Goal: Complete application form

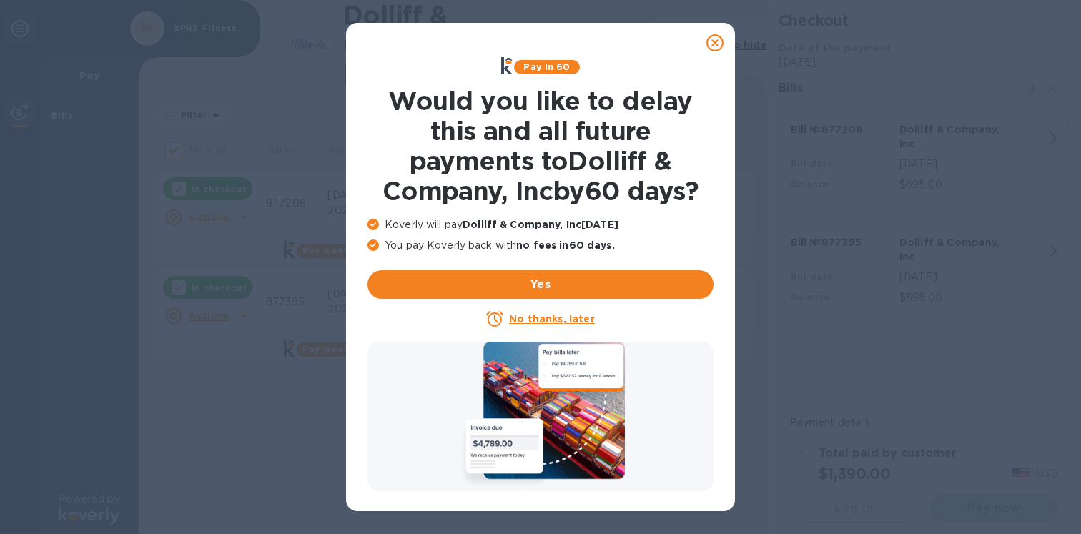
click at [564, 318] on u "No thanks, later" at bounding box center [551, 318] width 85 height 11
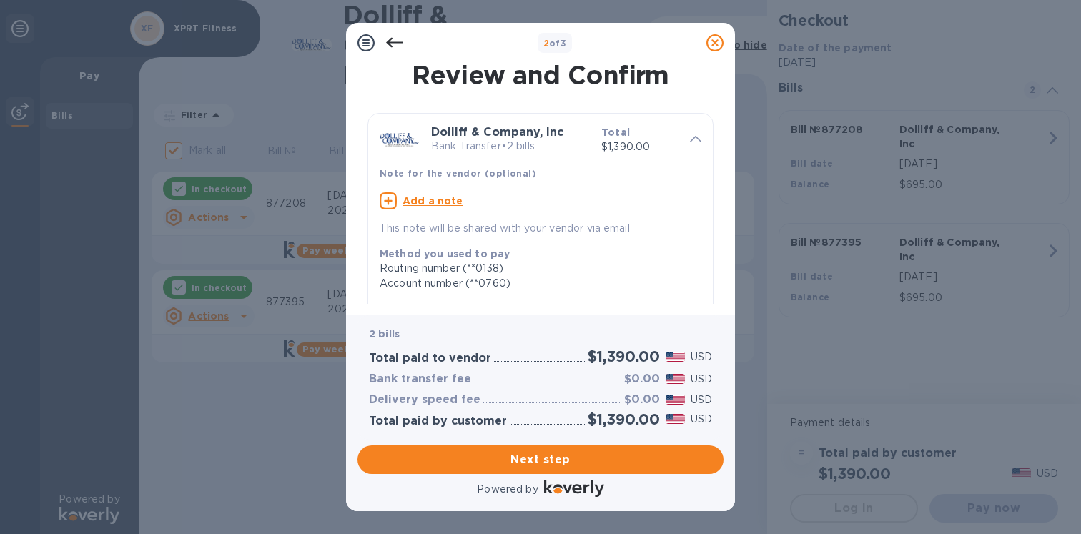
scroll to position [376, 0]
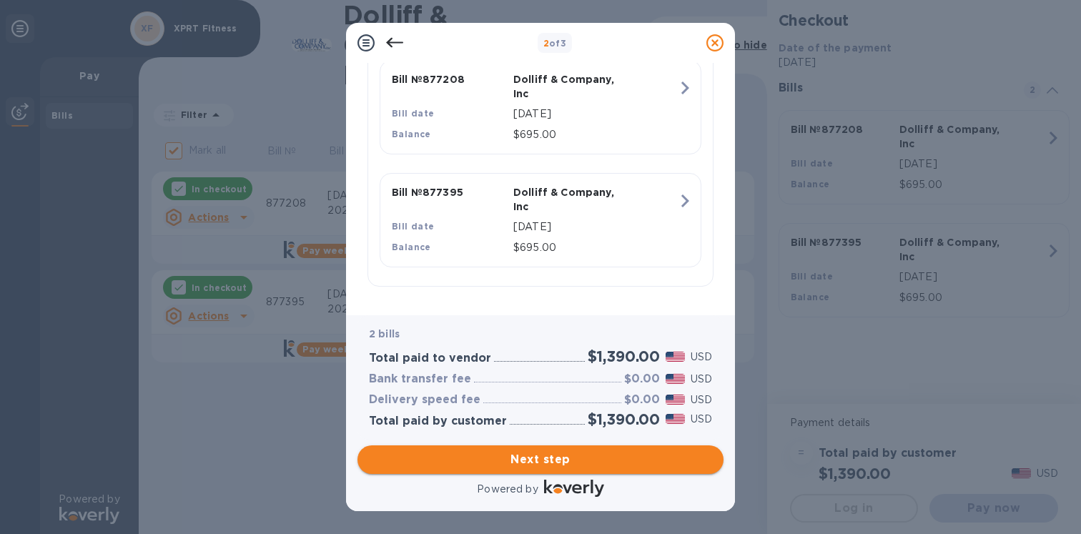
click at [594, 468] on button "Next step" at bounding box center [541, 460] width 366 height 29
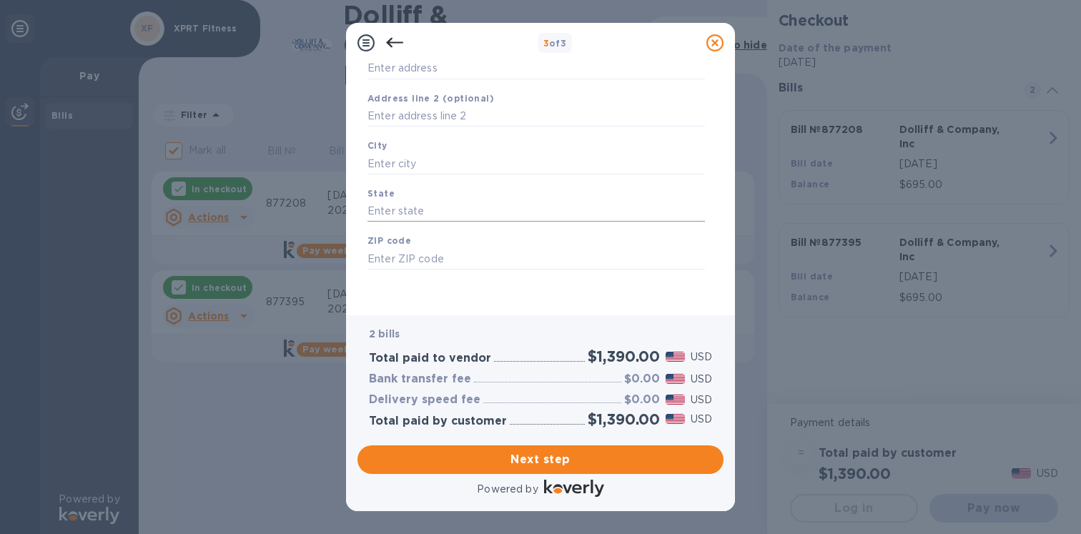
scroll to position [0, 0]
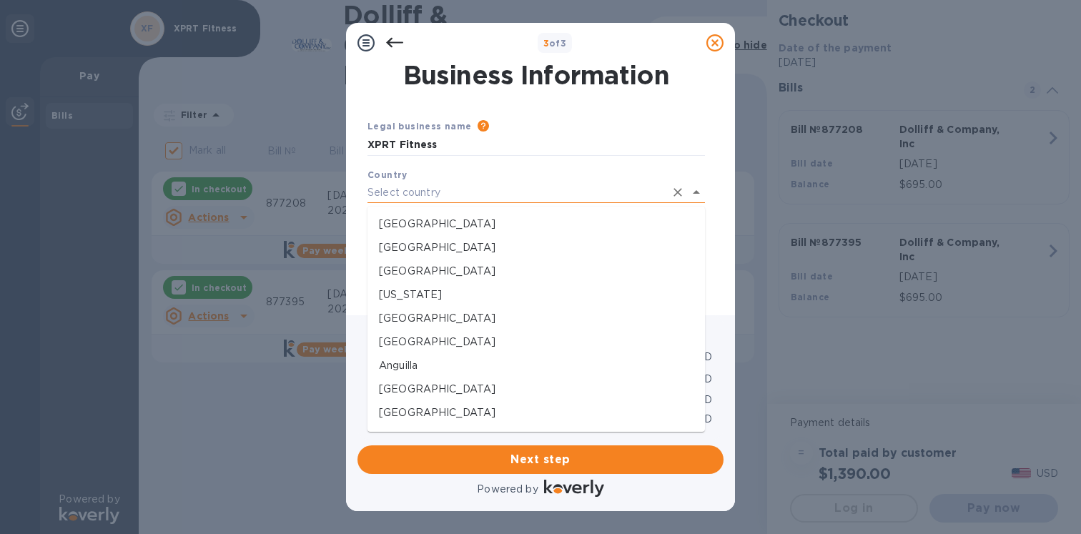
click at [454, 195] on input "text" at bounding box center [517, 192] width 298 height 21
click at [403, 229] on p "[GEOGRAPHIC_DATA]" at bounding box center [536, 224] width 315 height 15
type input "[GEOGRAPHIC_DATA]"
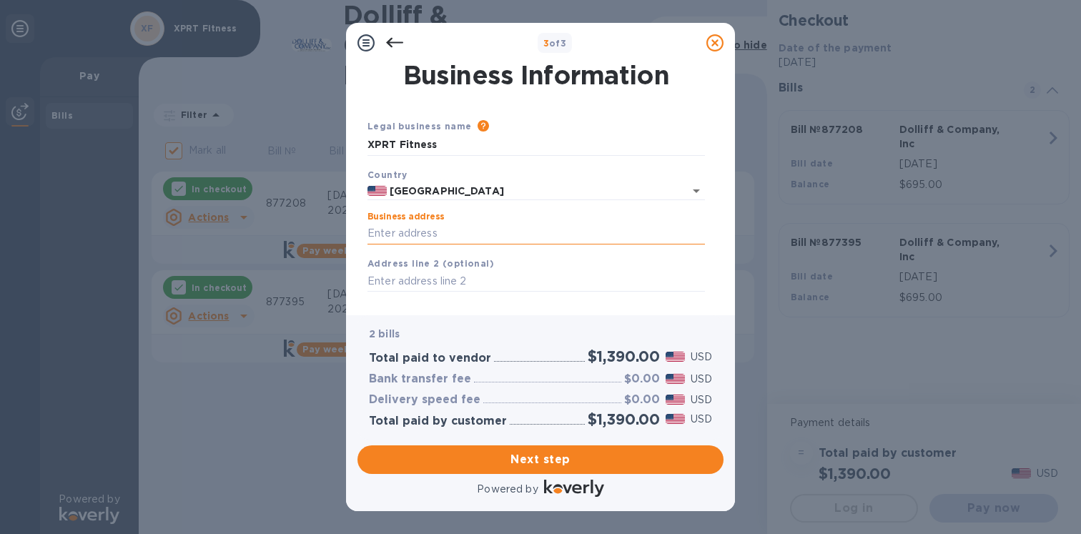
click at [415, 238] on input "Business address" at bounding box center [537, 233] width 338 height 21
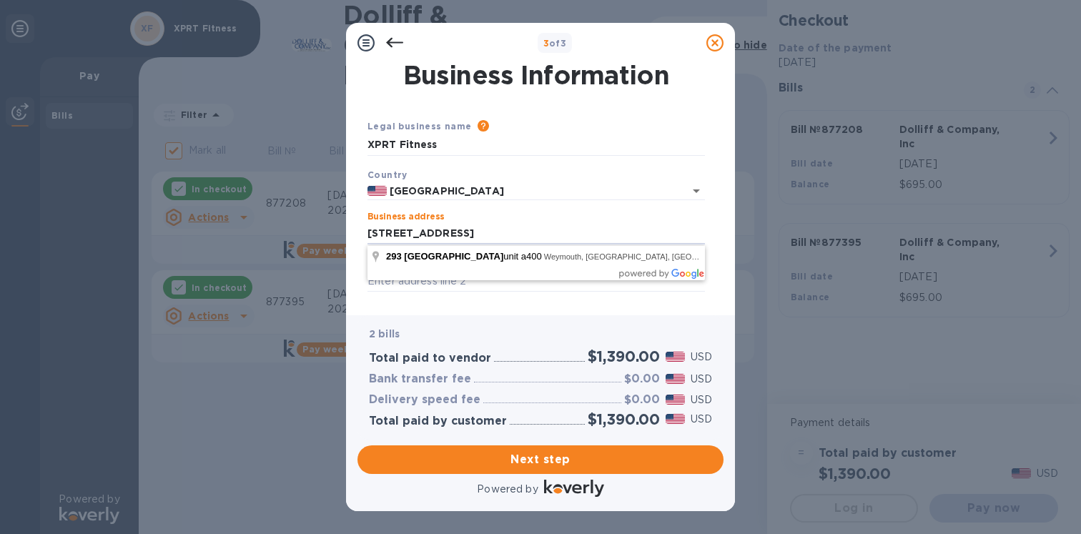
type input "[STREET_ADDRESS]"
click at [353, 270] on div "Business Information Legal business name Please provide the legal name that app…" at bounding box center [540, 189] width 389 height 252
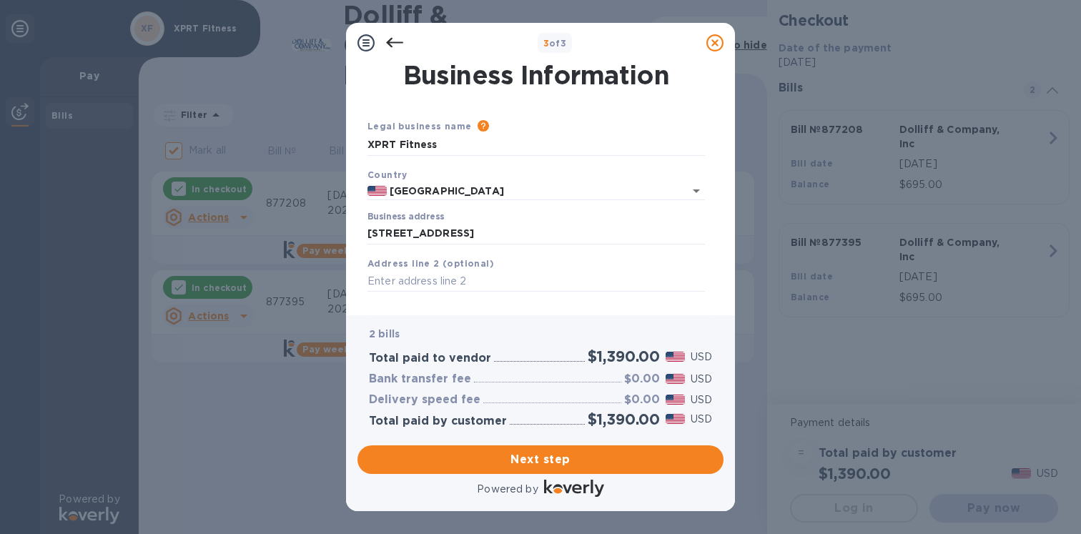
scroll to position [130, 0]
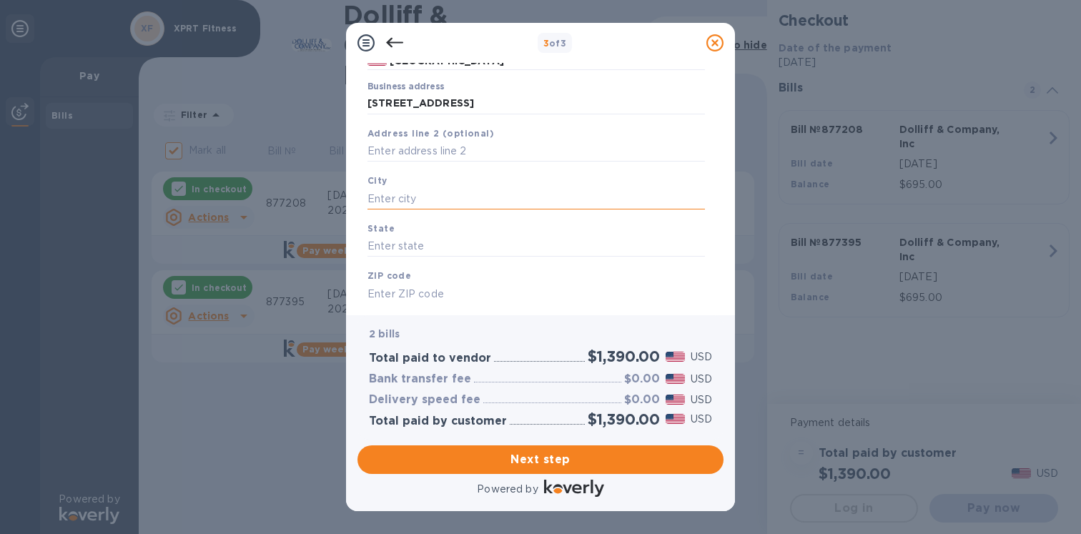
click at [475, 200] on input "text" at bounding box center [537, 198] width 338 height 21
type input "Weymouth"
type input "MA"
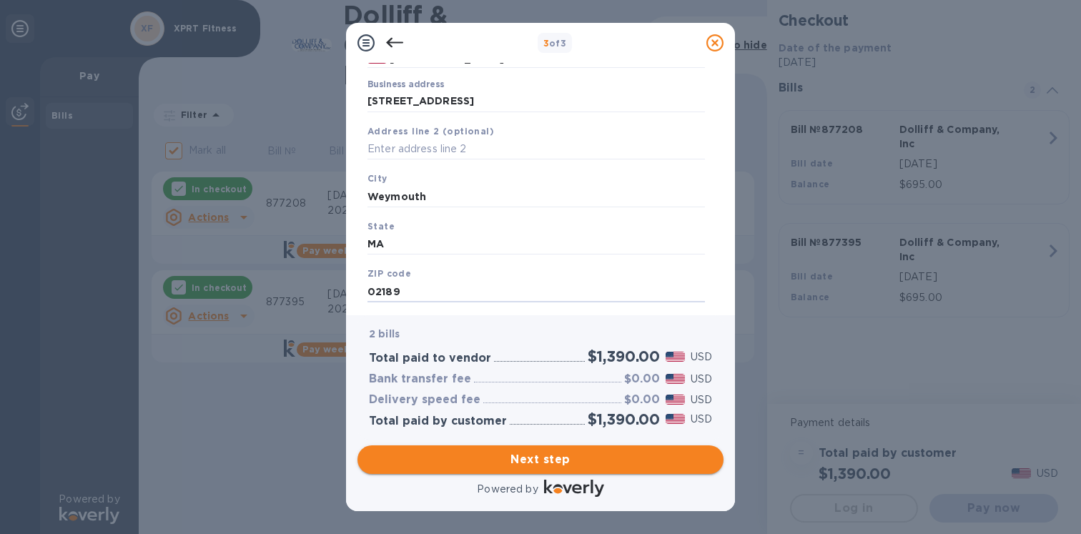
type input "02189"
click at [547, 456] on span "Next step" at bounding box center [540, 459] width 343 height 17
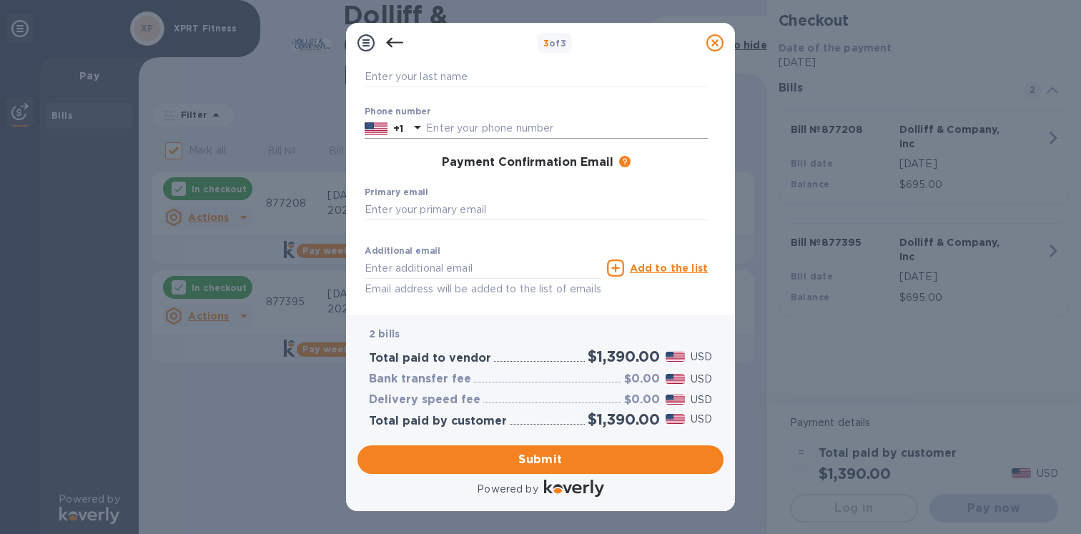
scroll to position [91, 0]
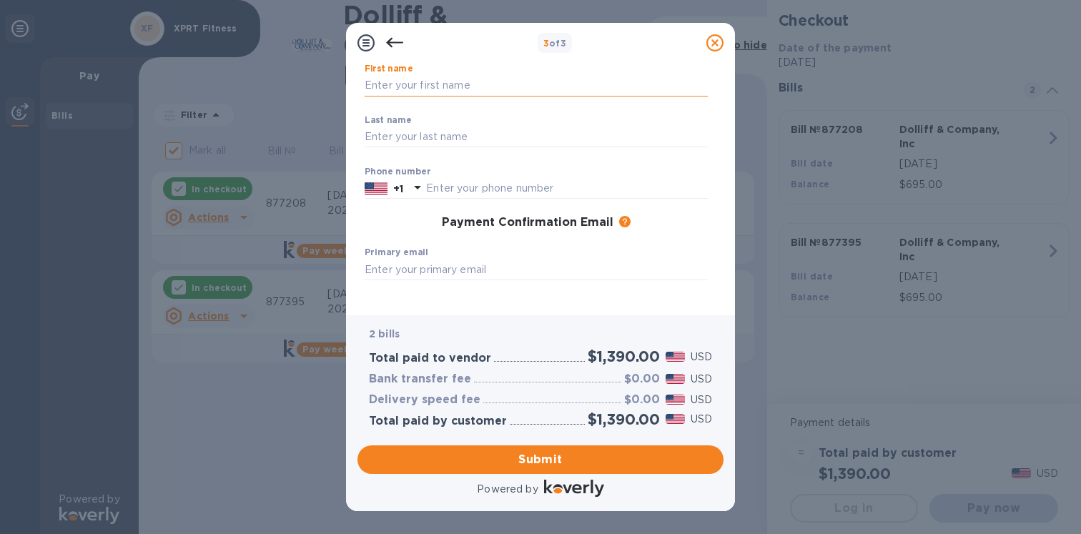
click at [518, 83] on input "text" at bounding box center [536, 85] width 343 height 21
type input "[PERSON_NAME]"
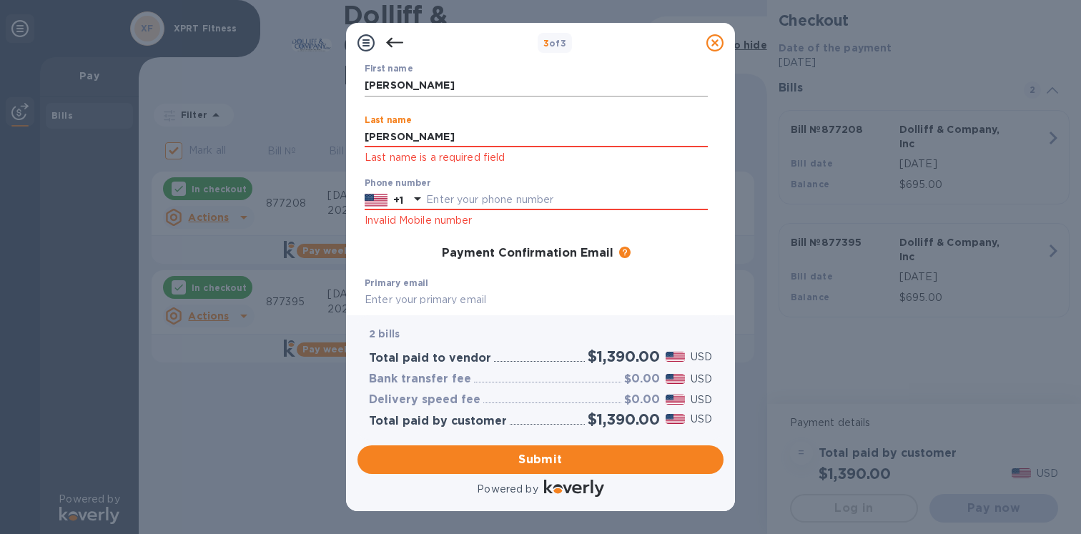
type input "[PERSON_NAME]"
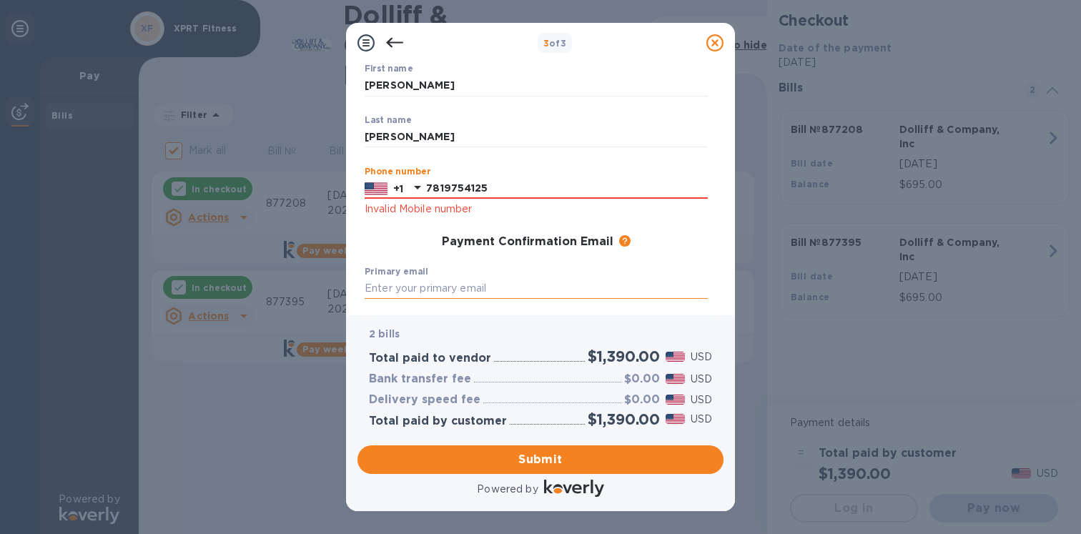
type input "7819754125"
click at [458, 287] on input "text" at bounding box center [536, 288] width 343 height 21
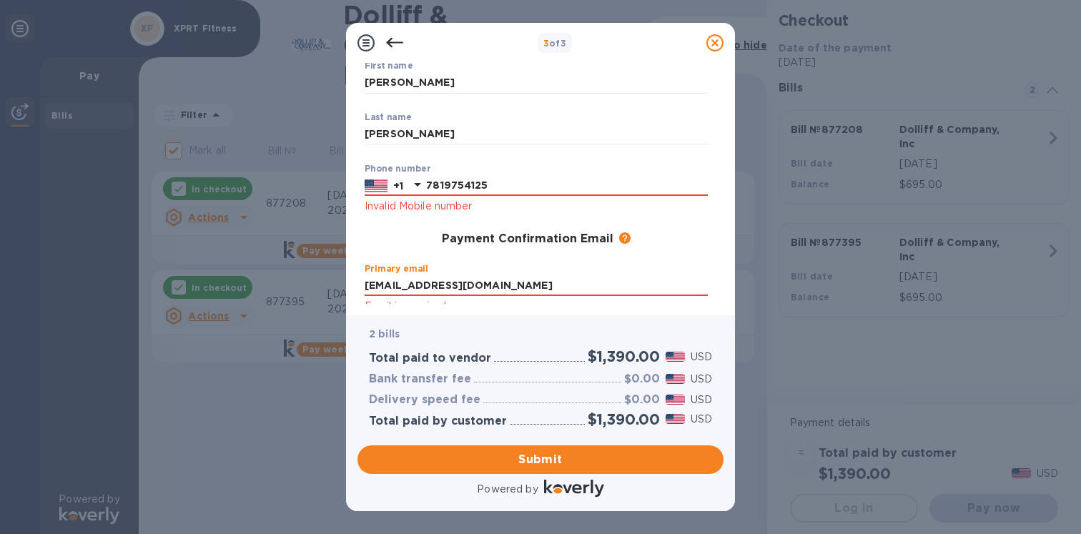
scroll to position [240, 0]
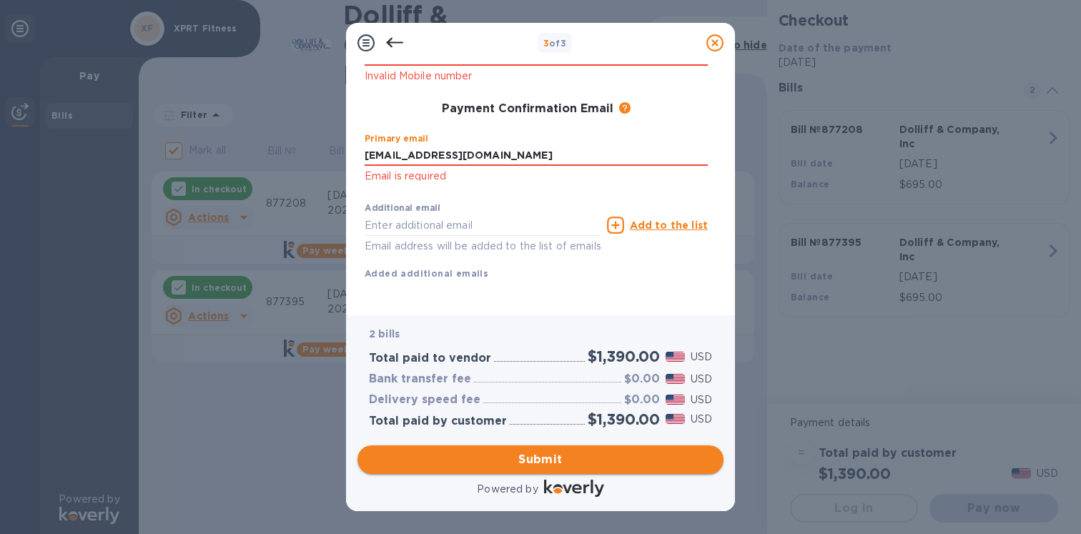
type input "[EMAIL_ADDRESS][DOMAIN_NAME]"
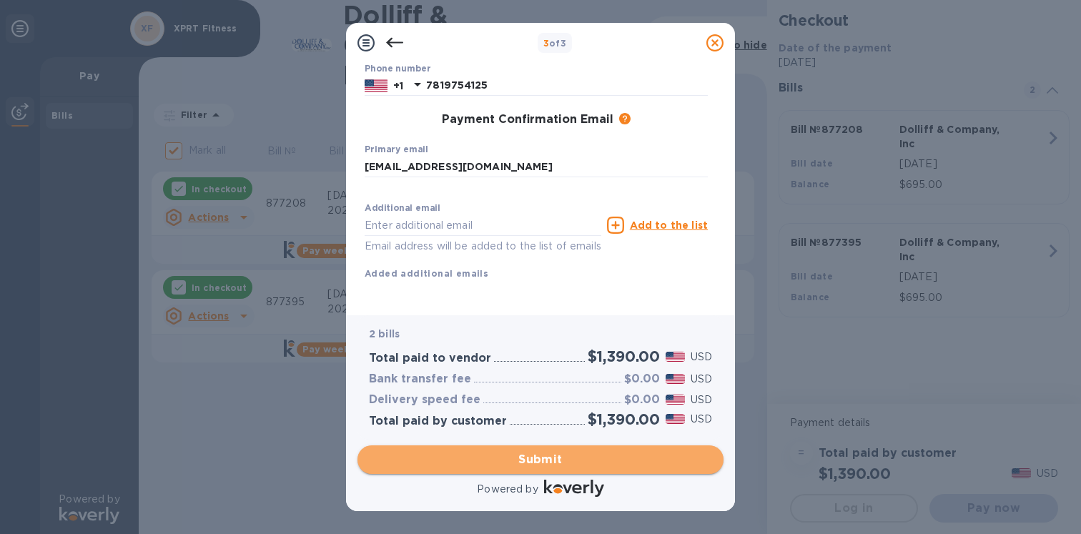
click at [559, 459] on span "Submit" at bounding box center [540, 459] width 343 height 17
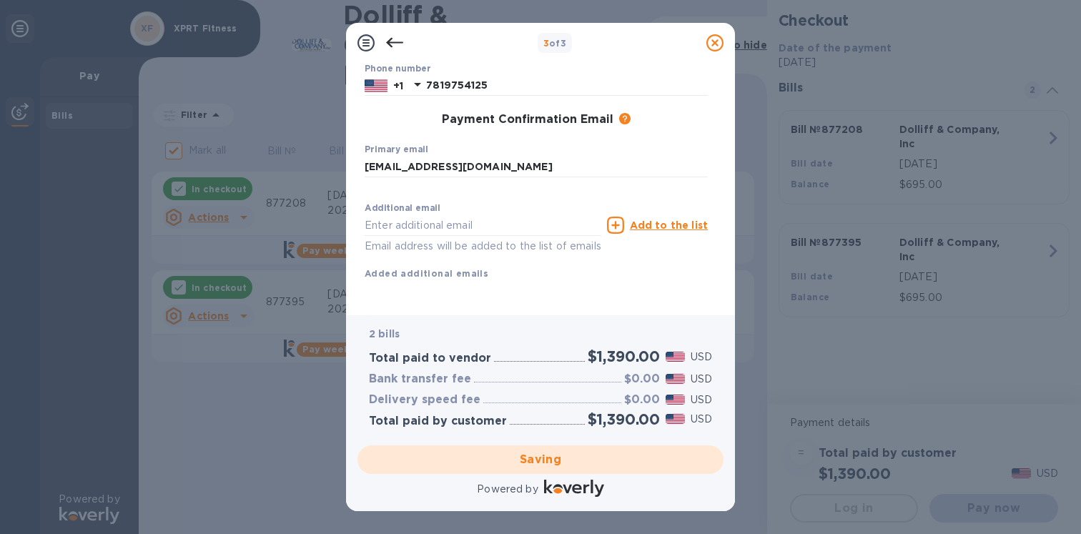
checkbox input "false"
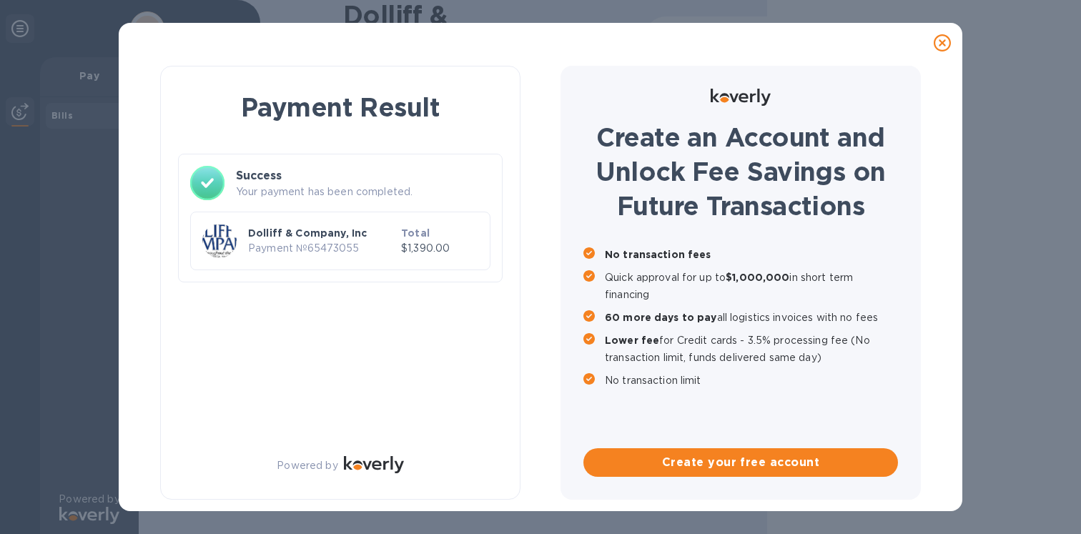
scroll to position [0, 0]
